Goal: Navigation & Orientation: Find specific page/section

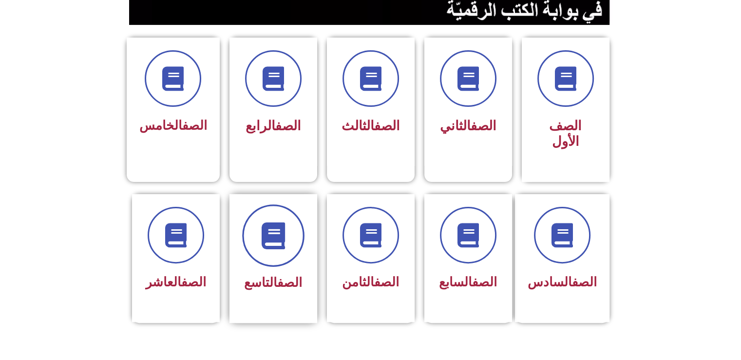
scroll to position [292, 0]
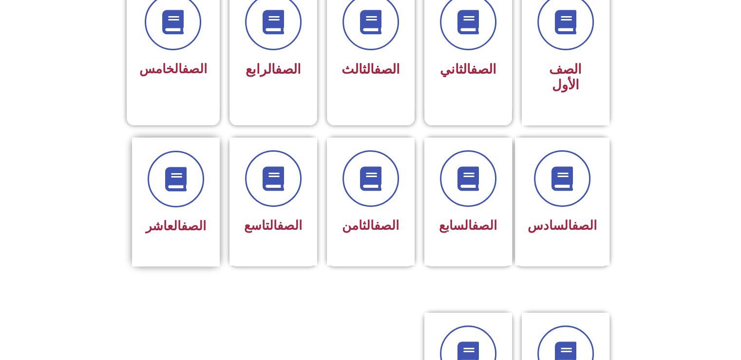
click at [165, 189] on div at bounding box center [175, 179] width 61 height 57
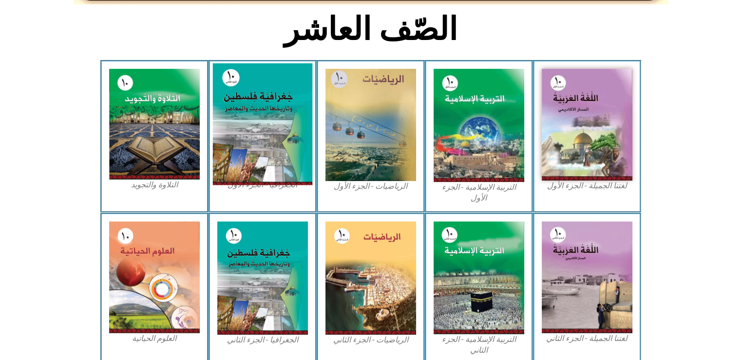
scroll to position [292, 0]
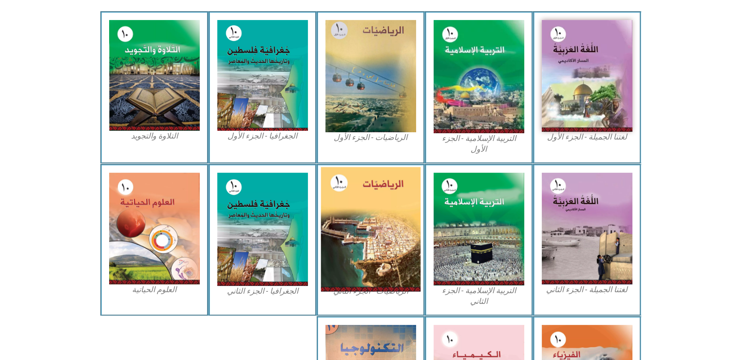
drag, startPoint x: 374, startPoint y: 222, endPoint x: 359, endPoint y: 233, distance: 18.8
click at [359, 233] on img at bounding box center [371, 229] width 100 height 124
click at [358, 233] on img at bounding box center [371, 229] width 100 height 124
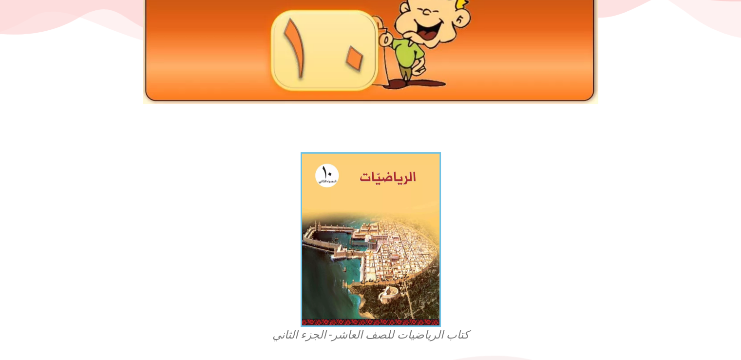
scroll to position [146, 0]
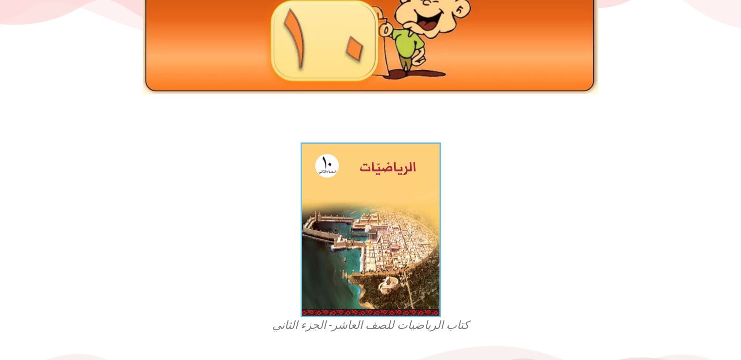
click at [361, 232] on img at bounding box center [371, 229] width 140 height 175
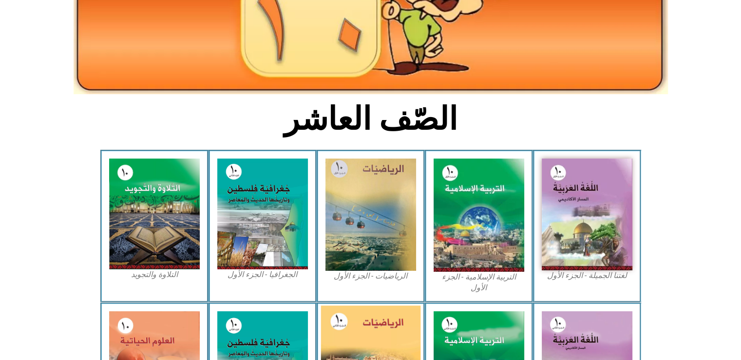
scroll to position [146, 0]
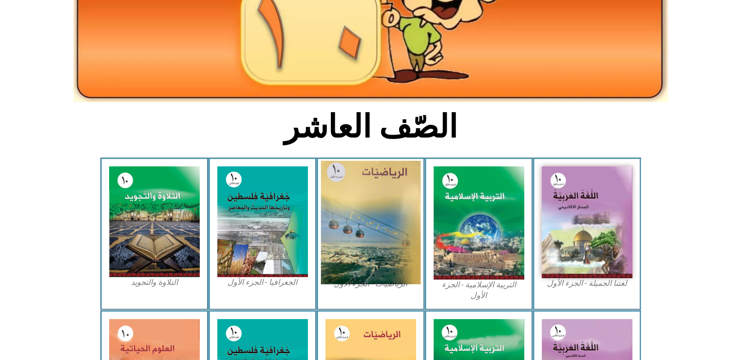
click at [375, 234] on img at bounding box center [371, 222] width 100 height 123
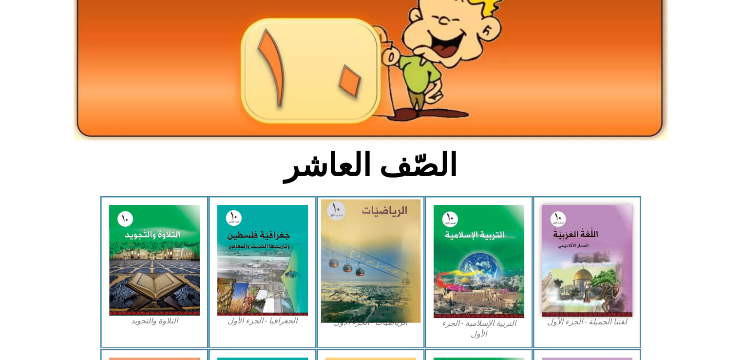
scroll to position [0, 0]
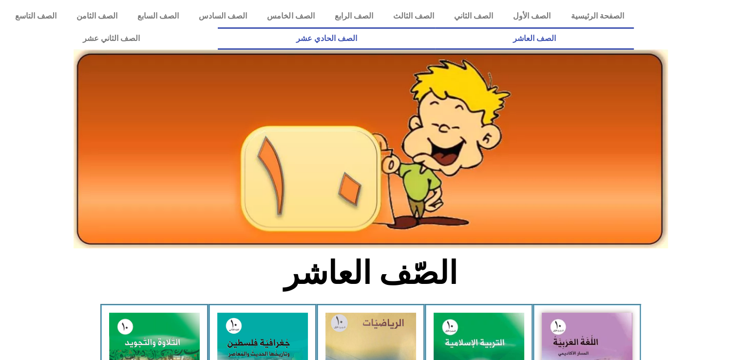
click at [435, 39] on link "الصف الحادي عشر" at bounding box center [326, 38] width 217 height 22
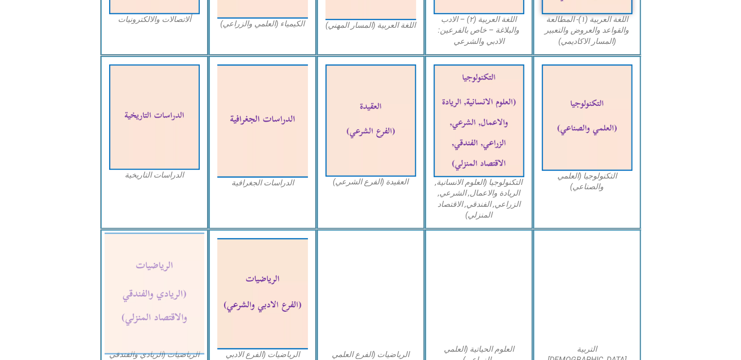
scroll to position [439, 0]
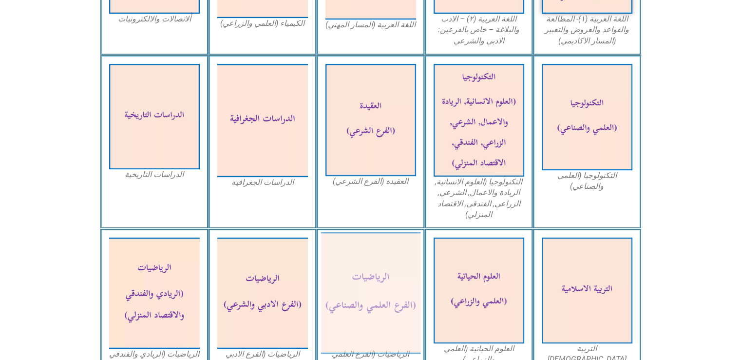
click at [354, 274] on img at bounding box center [371, 293] width 100 height 122
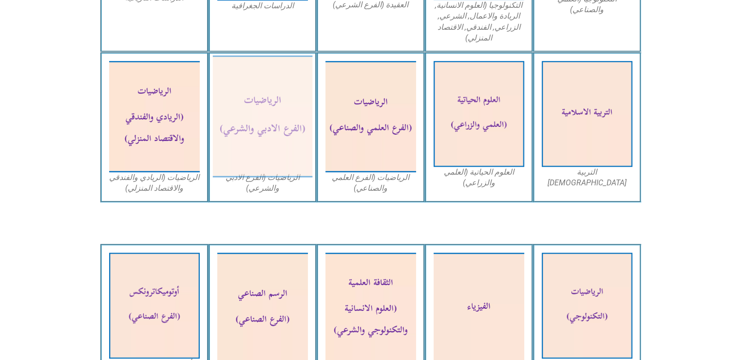
scroll to position [634, 0]
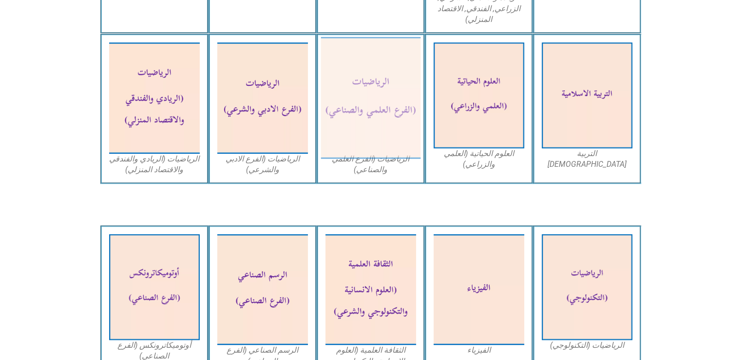
click at [347, 119] on img at bounding box center [371, 98] width 100 height 122
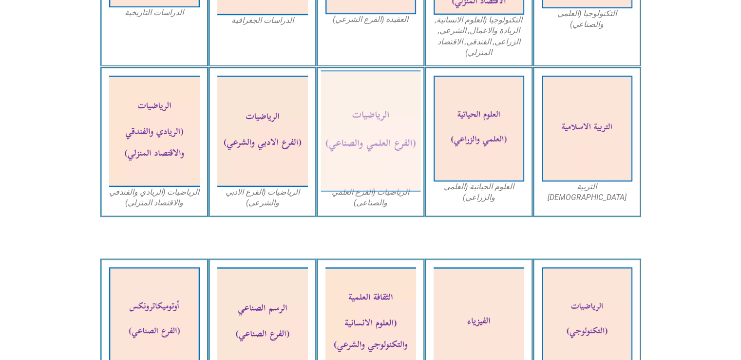
scroll to position [585, 0]
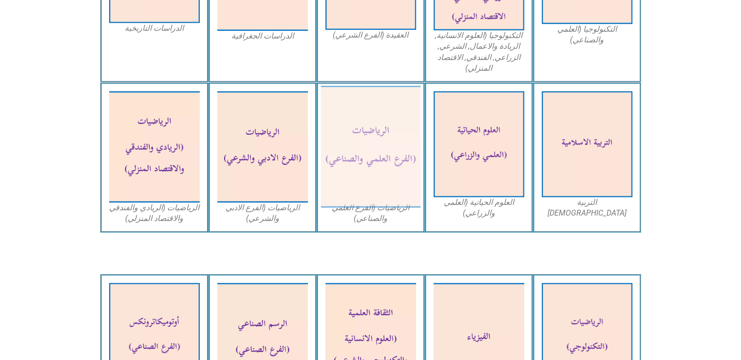
click at [363, 156] on img at bounding box center [371, 147] width 100 height 122
drag, startPoint x: 379, startPoint y: 149, endPoint x: 358, endPoint y: 141, distance: 22.2
click at [358, 141] on img at bounding box center [371, 147] width 100 height 122
click at [369, 160] on img at bounding box center [371, 147] width 100 height 122
drag, startPoint x: 369, startPoint y: 147, endPoint x: 334, endPoint y: 142, distance: 35.0
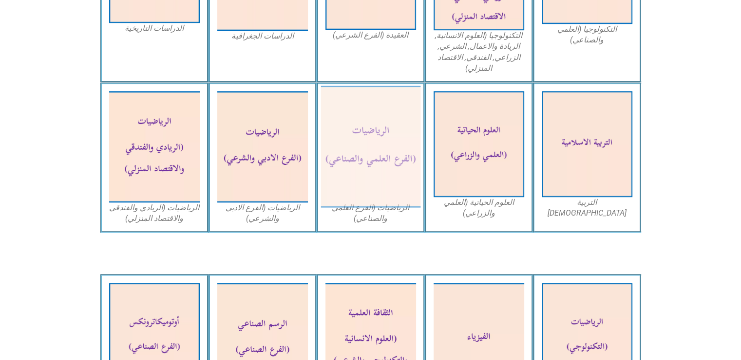
click at [334, 142] on img at bounding box center [371, 147] width 100 height 122
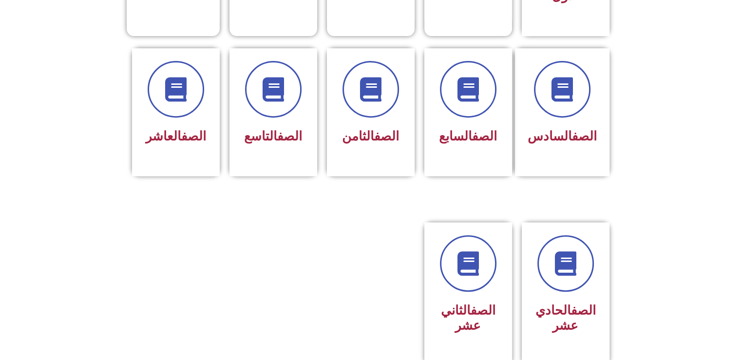
scroll to position [439, 0]
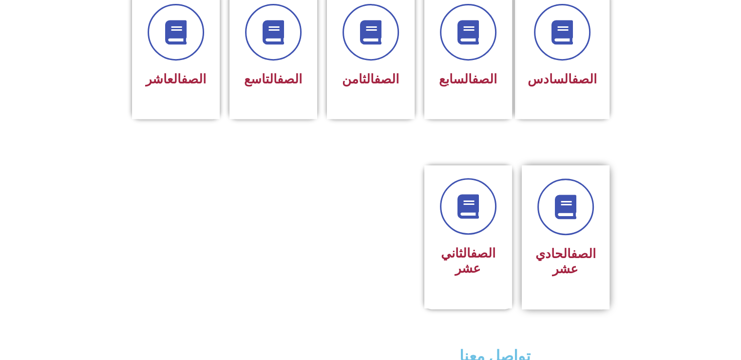
click at [577, 215] on div at bounding box center [565, 206] width 61 height 57
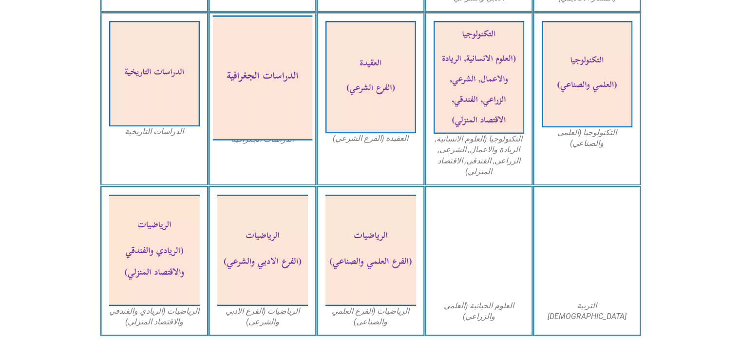
scroll to position [487, 0]
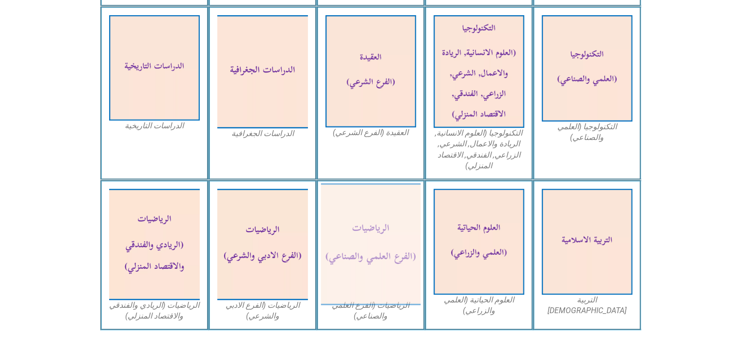
click at [341, 211] on img at bounding box center [371, 244] width 100 height 122
